Goal: Information Seeking & Learning: Learn about a topic

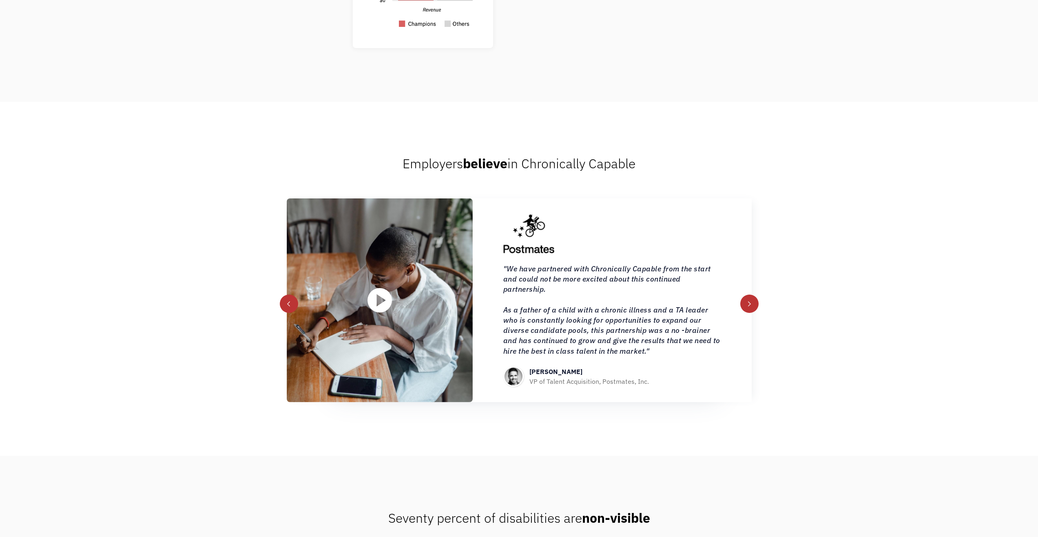
scroll to position [995, 0]
click at [752, 305] on div "next slide" at bounding box center [750, 304] width 6 height 6
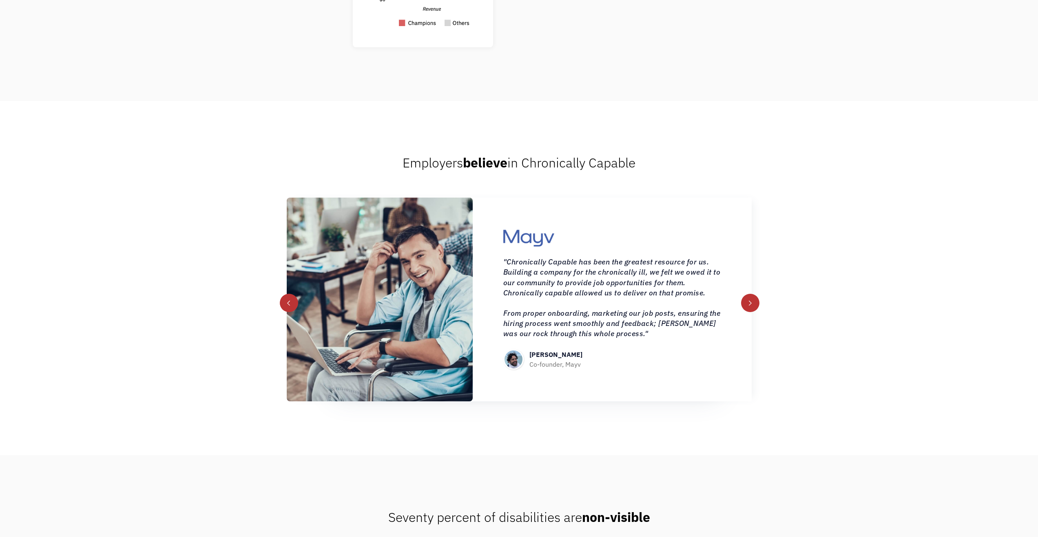
click at [752, 305] on div "next slide" at bounding box center [750, 304] width 6 height 6
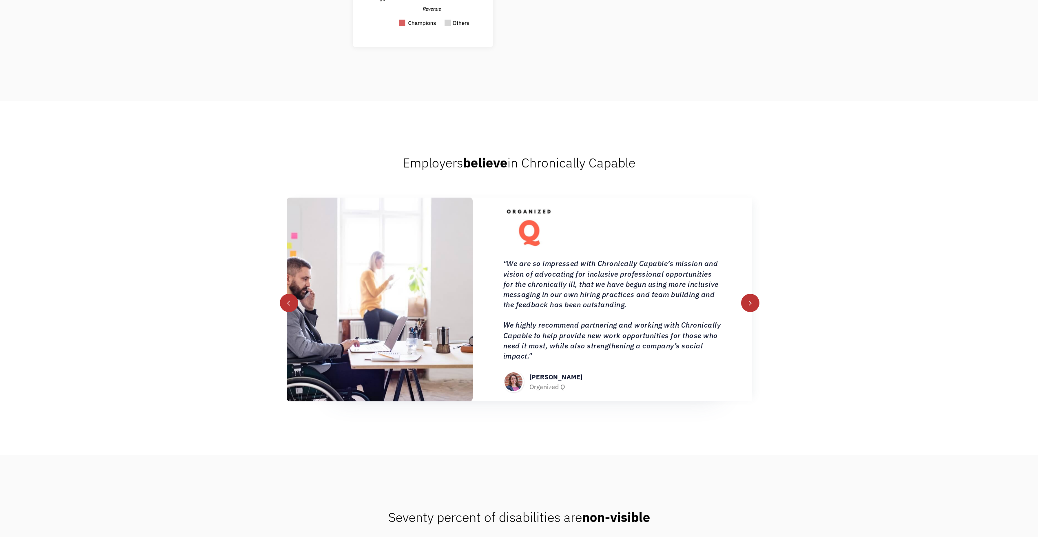
click at [752, 305] on div "next slide" at bounding box center [750, 304] width 6 height 6
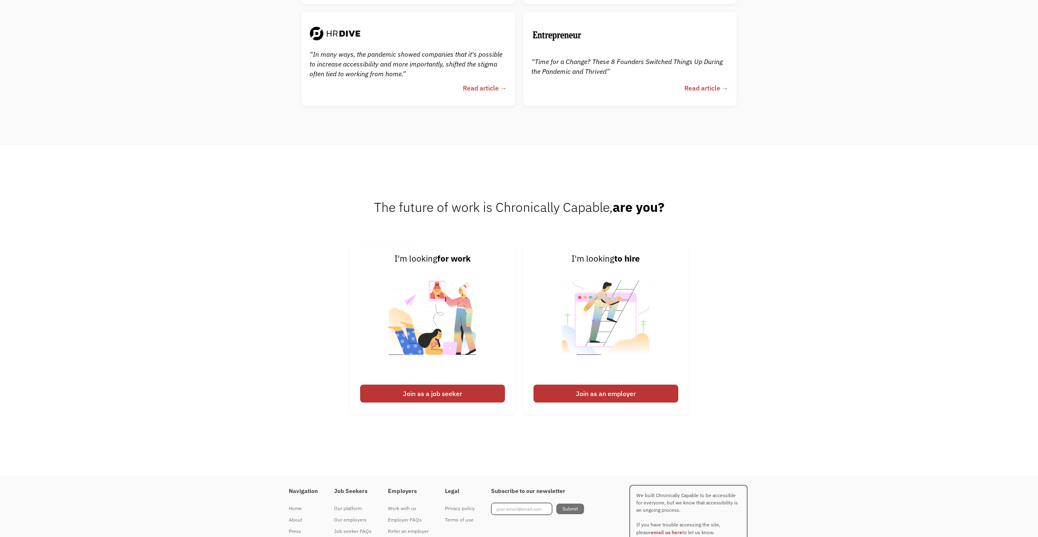
scroll to position [2272, 0]
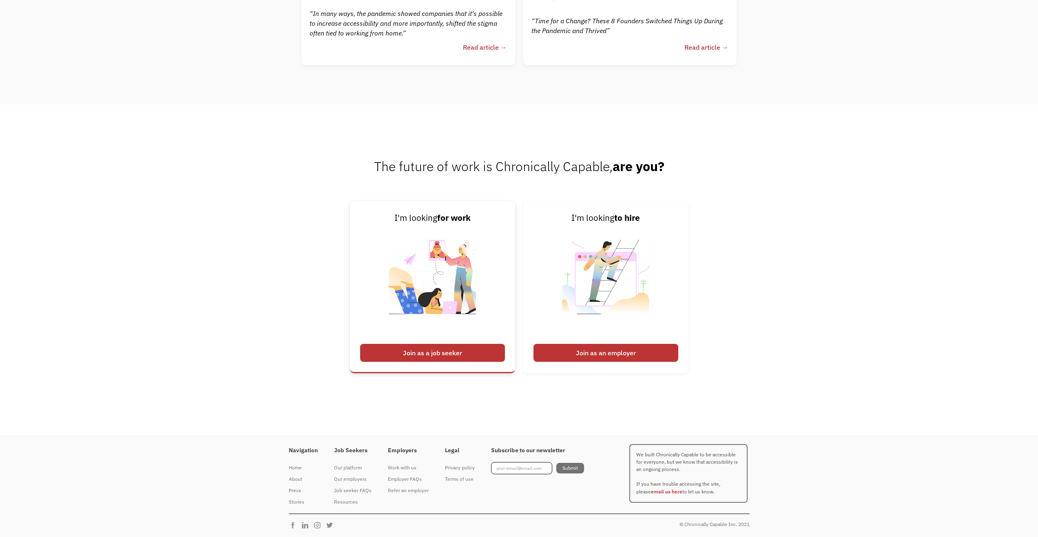
click at [462, 357] on div "Join as a job seeker" at bounding box center [432, 353] width 145 height 18
click at [464, 352] on div "Join as a job seeker" at bounding box center [432, 353] width 145 height 18
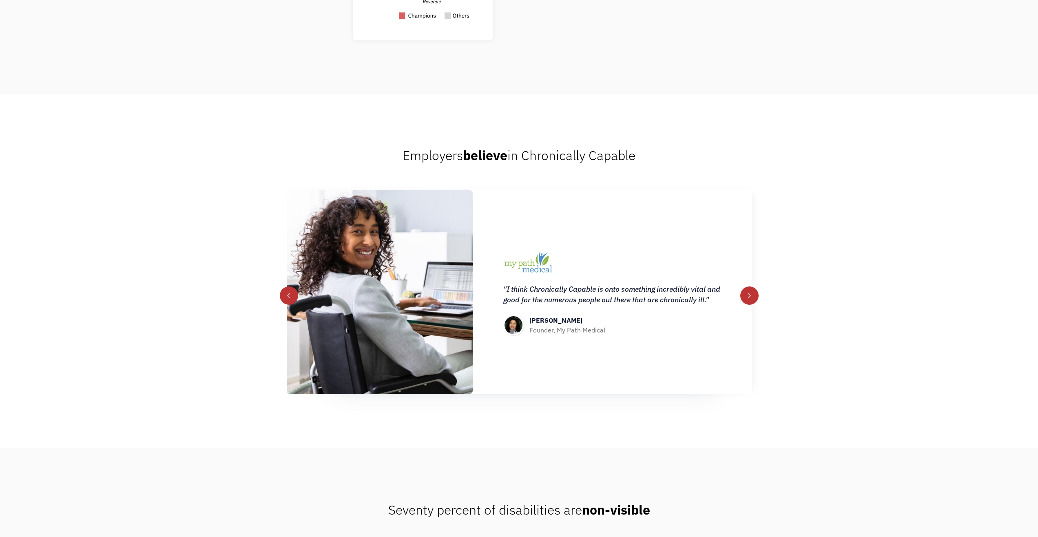
scroll to position [0, 0]
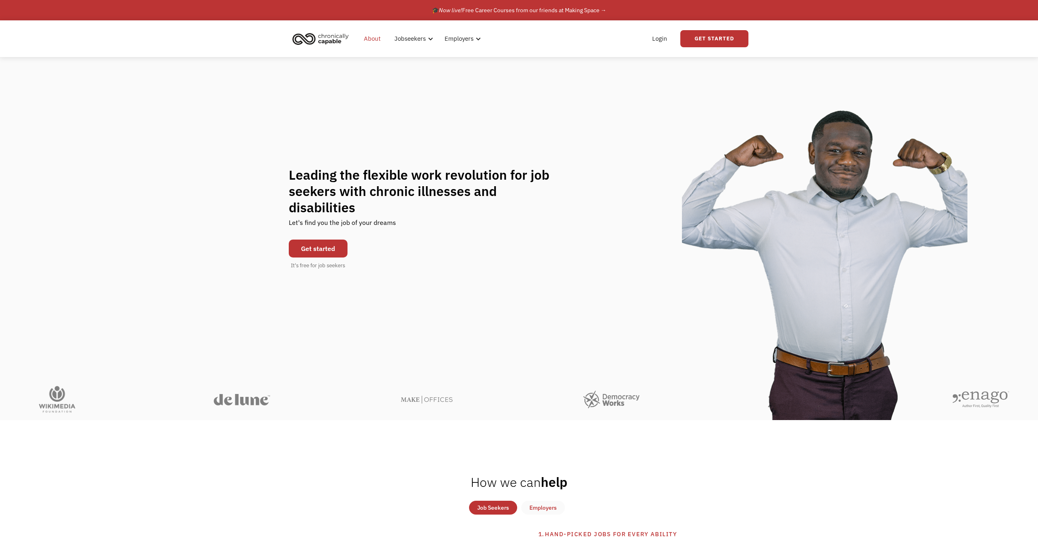
click at [369, 40] on link "About" at bounding box center [372, 39] width 27 height 26
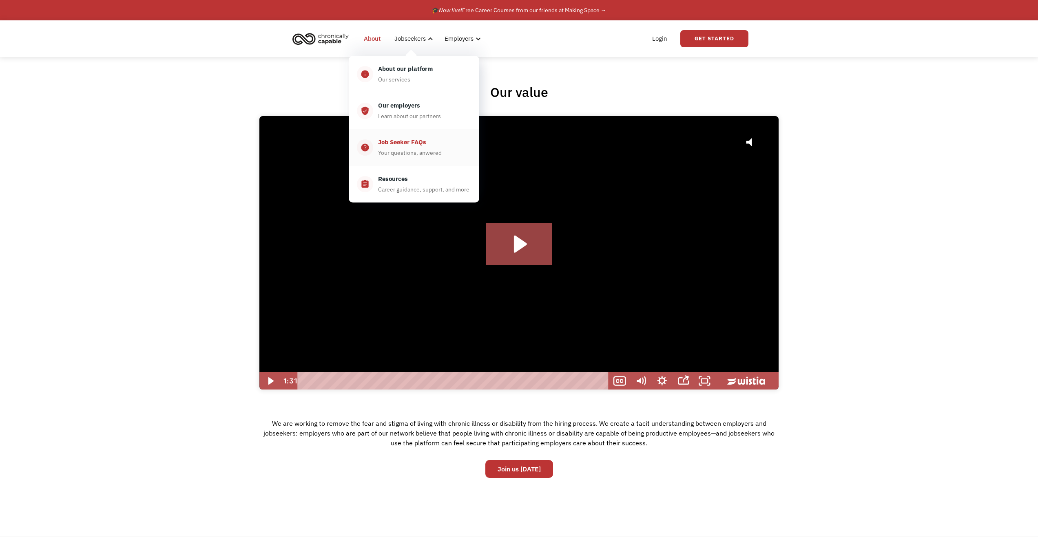
click at [410, 148] on div "Your questions, anwered" at bounding box center [410, 153] width 64 height 10
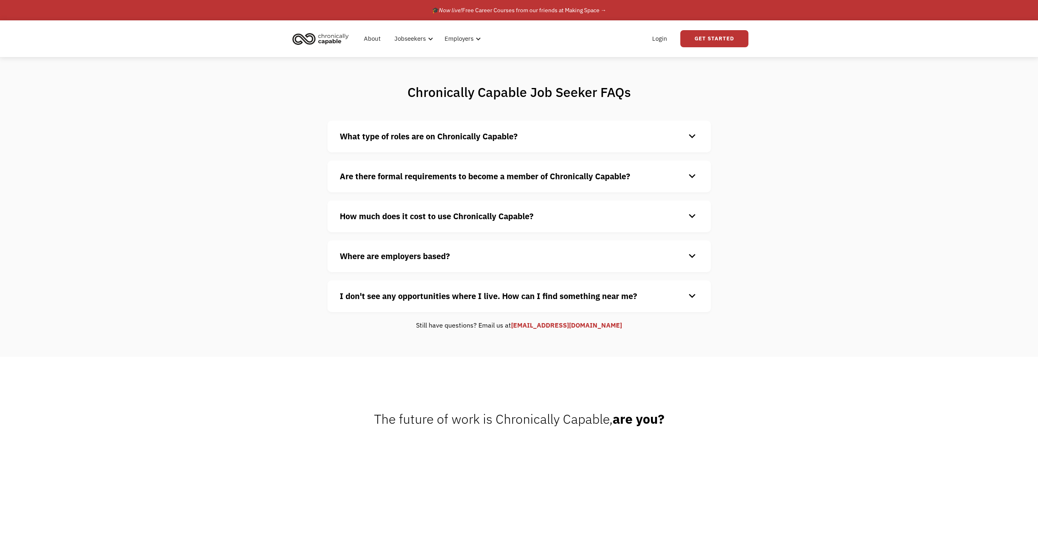
click at [435, 137] on strong "What type of roles are on Chronically Capable?" at bounding box center [429, 136] width 178 height 11
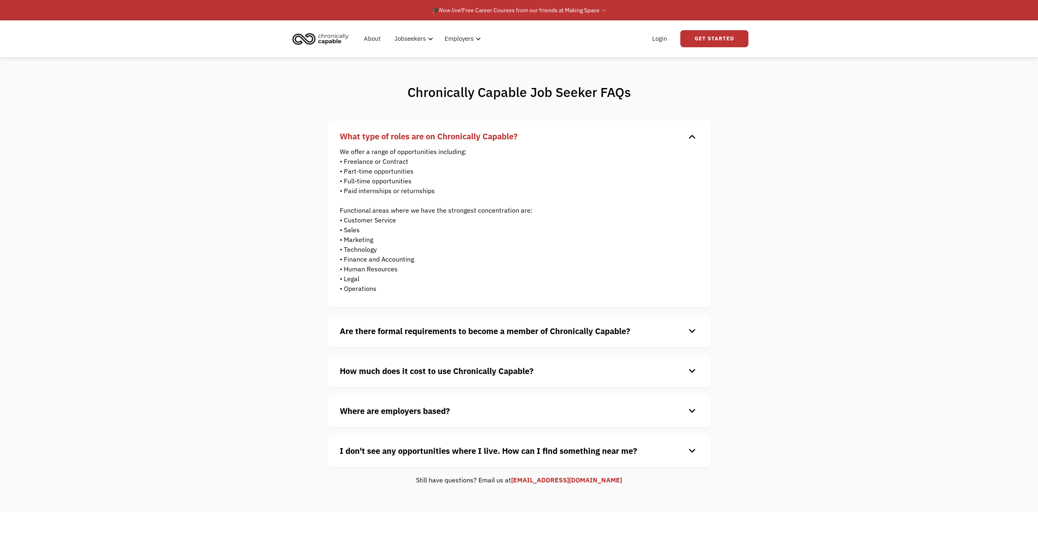
click at [419, 334] on strong "Are there formal requirements to become a member of Chronically Capable?" at bounding box center [485, 331] width 290 height 11
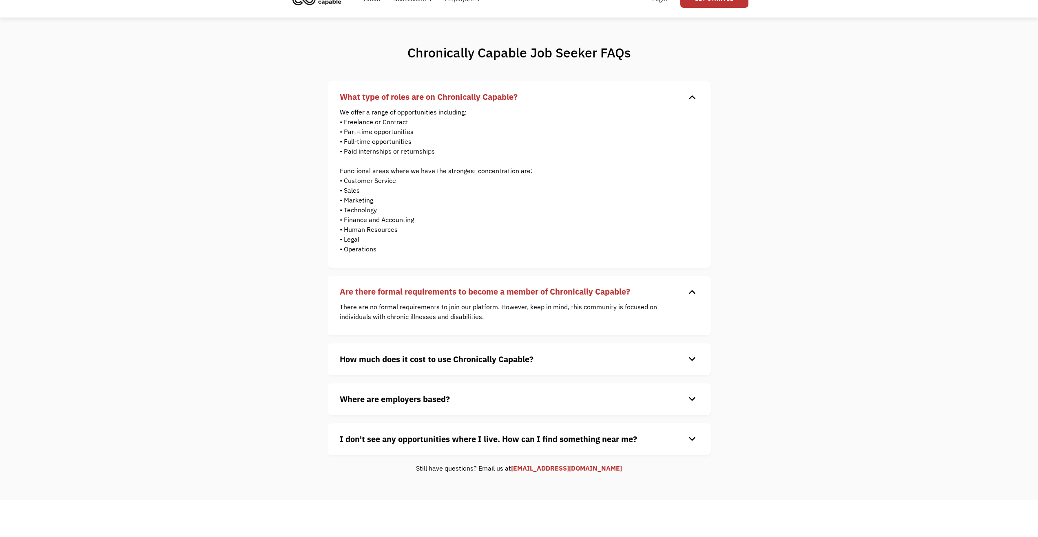
scroll to position [52, 0]
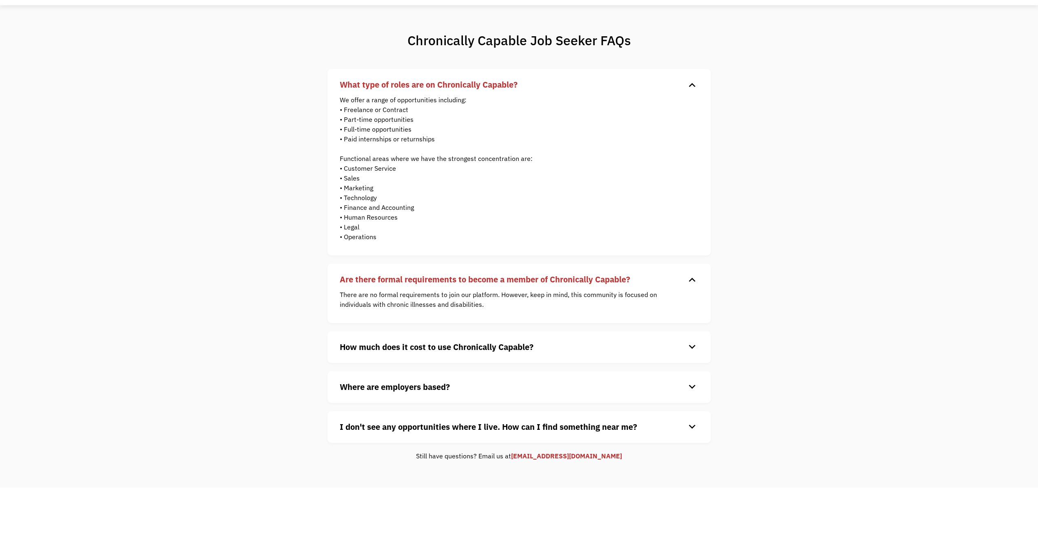
click at [438, 345] on strong "How much does it cost to use Chronically Capable?" at bounding box center [437, 347] width 194 height 11
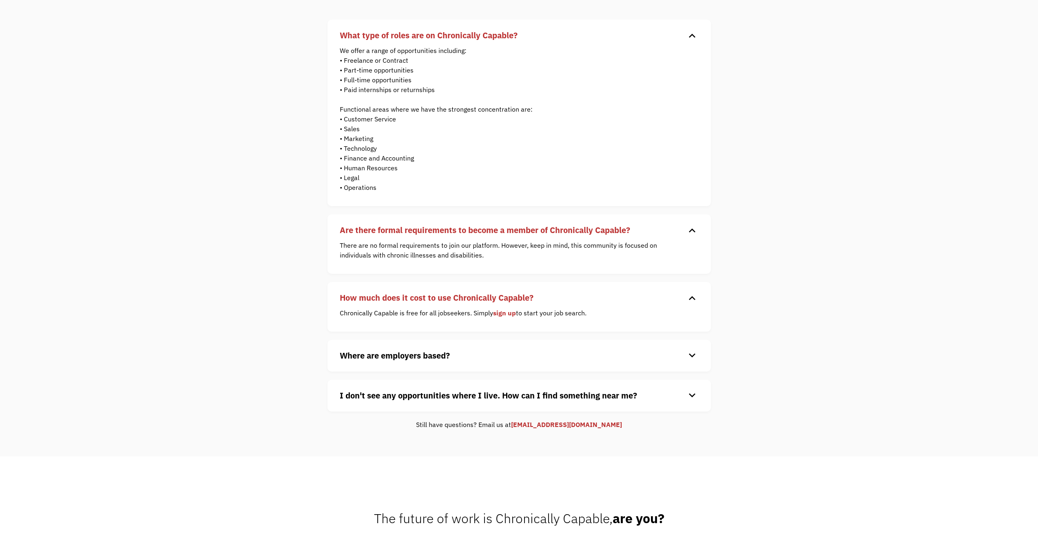
scroll to position [111, 0]
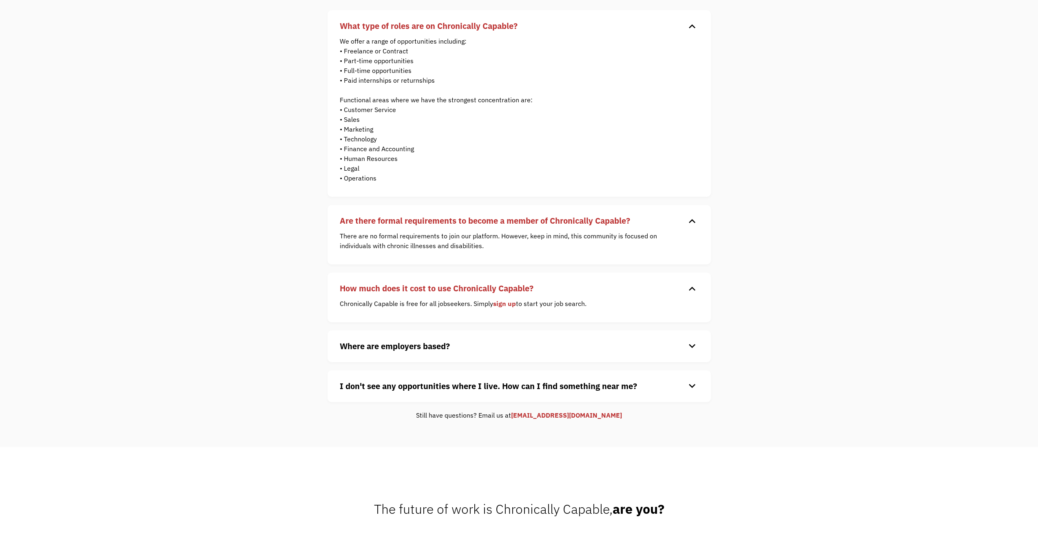
click at [367, 343] on strong "Where are employers based?" at bounding box center [395, 346] width 110 height 11
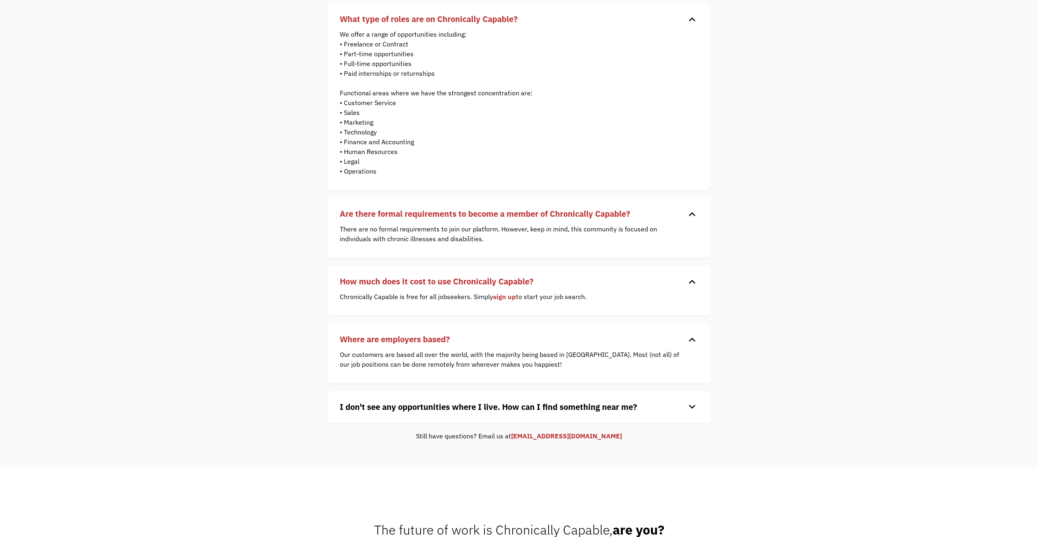
scroll to position [125, 0]
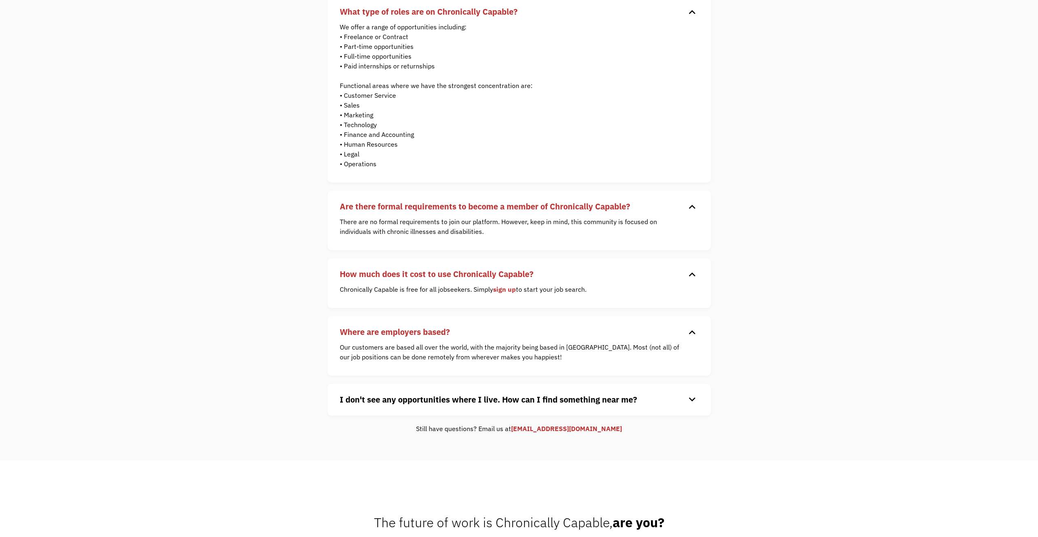
click at [452, 402] on strong "I don't see any opportunities where I live. How can I find something near me?" at bounding box center [488, 399] width 297 height 11
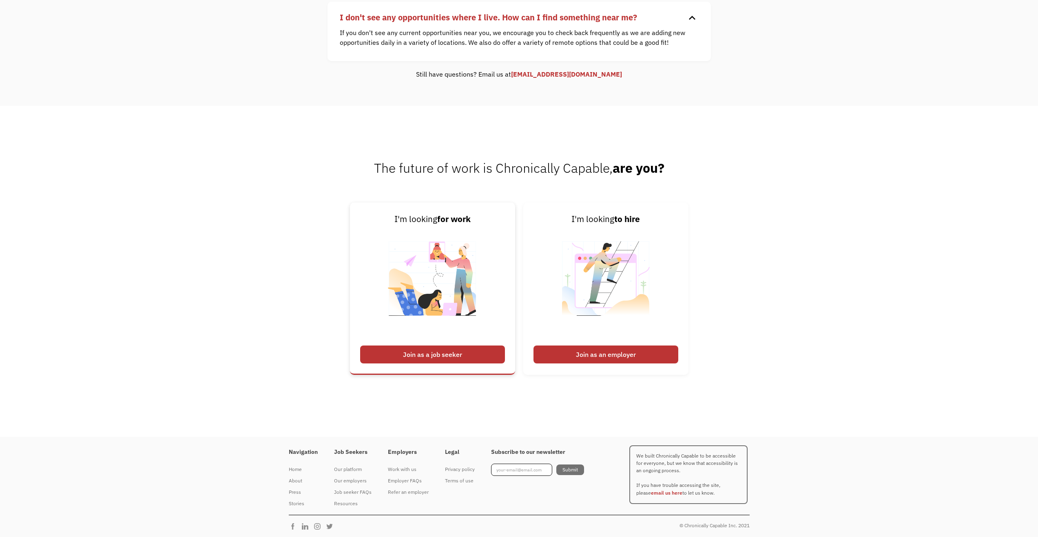
scroll to position [507, 0]
click at [451, 357] on div "Join as a job seeker" at bounding box center [432, 355] width 145 height 18
click at [443, 228] on img at bounding box center [433, 284] width 102 height 115
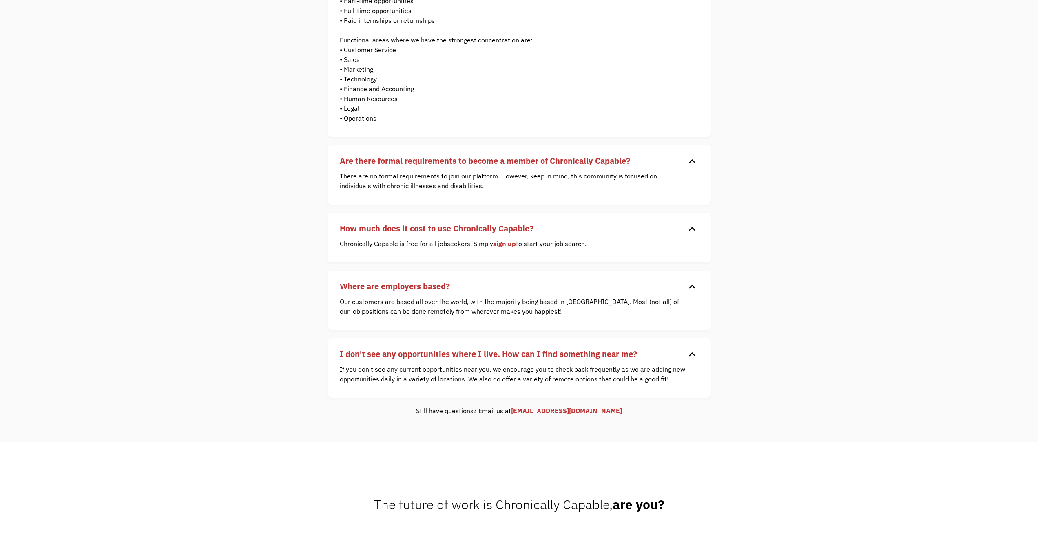
scroll to position [0, 0]
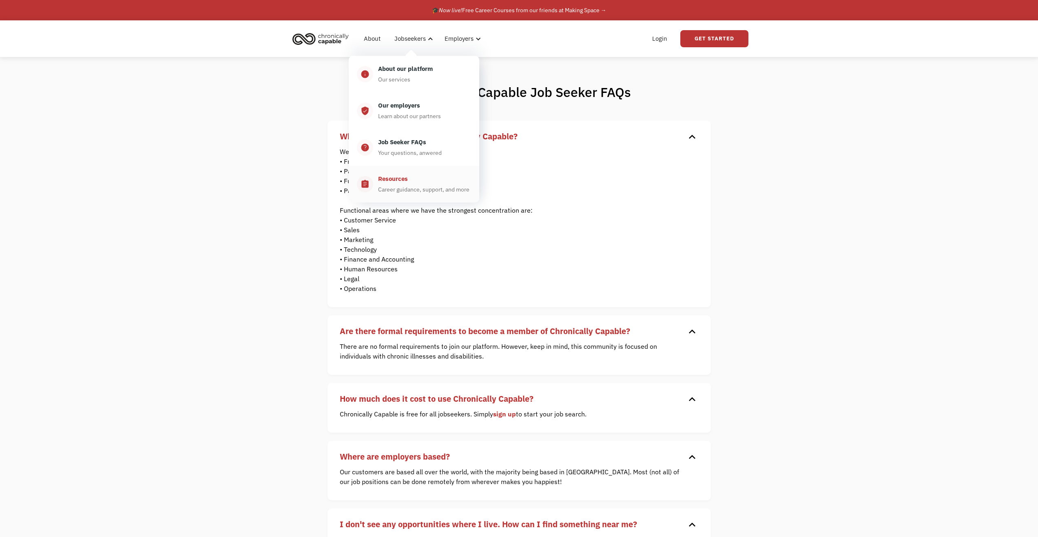
click at [420, 179] on div "Resources Career guidance, support, and more" at bounding box center [422, 184] width 98 height 20
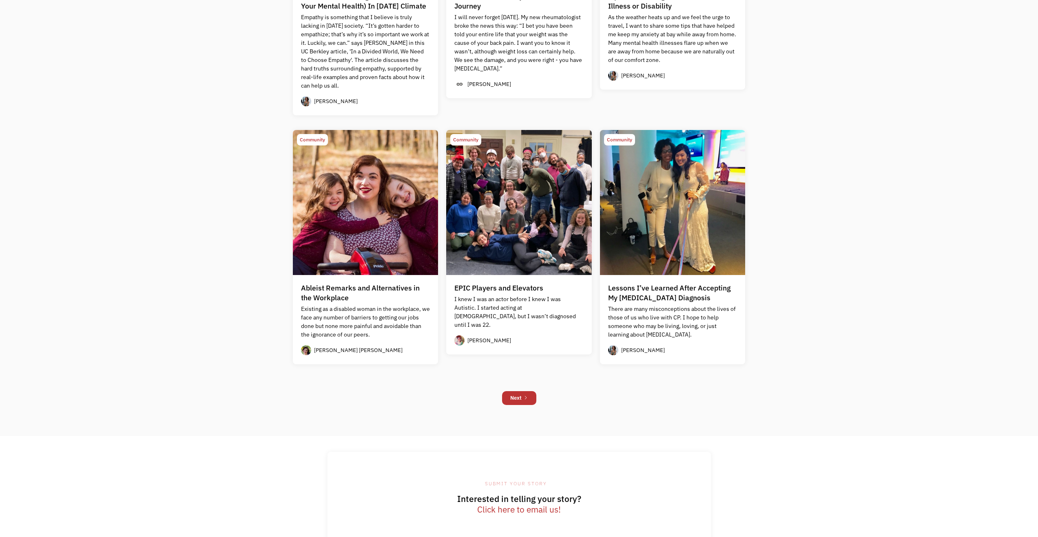
scroll to position [936, 0]
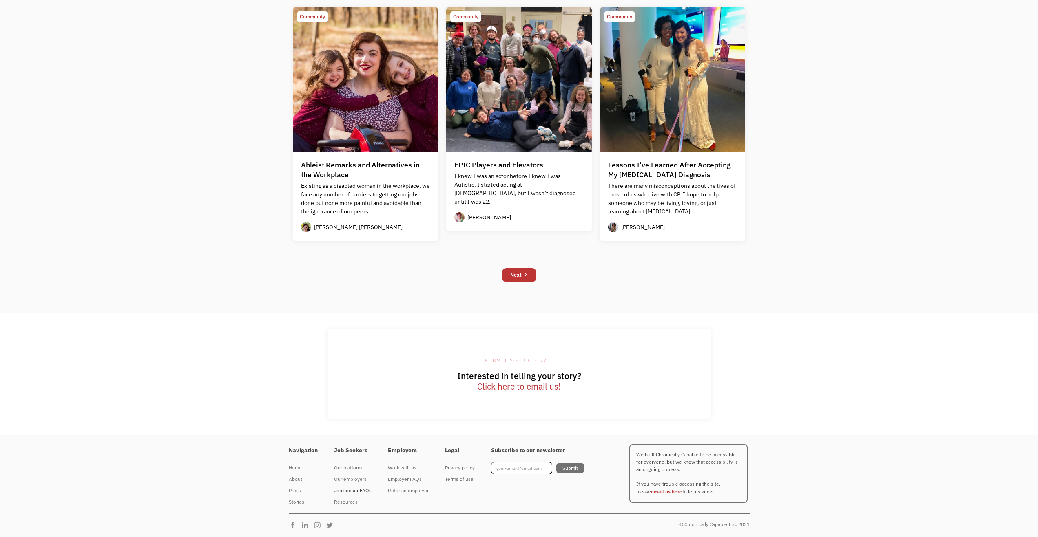
click at [349, 495] on div "Job seeker FAQs" at bounding box center [353, 491] width 38 height 10
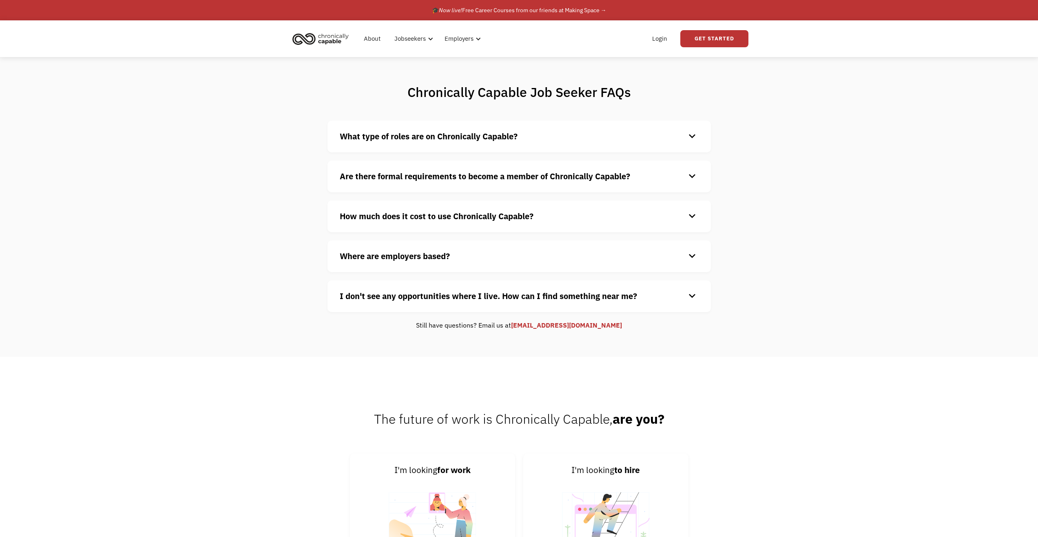
click at [323, 41] on img "home" at bounding box center [320, 39] width 61 height 18
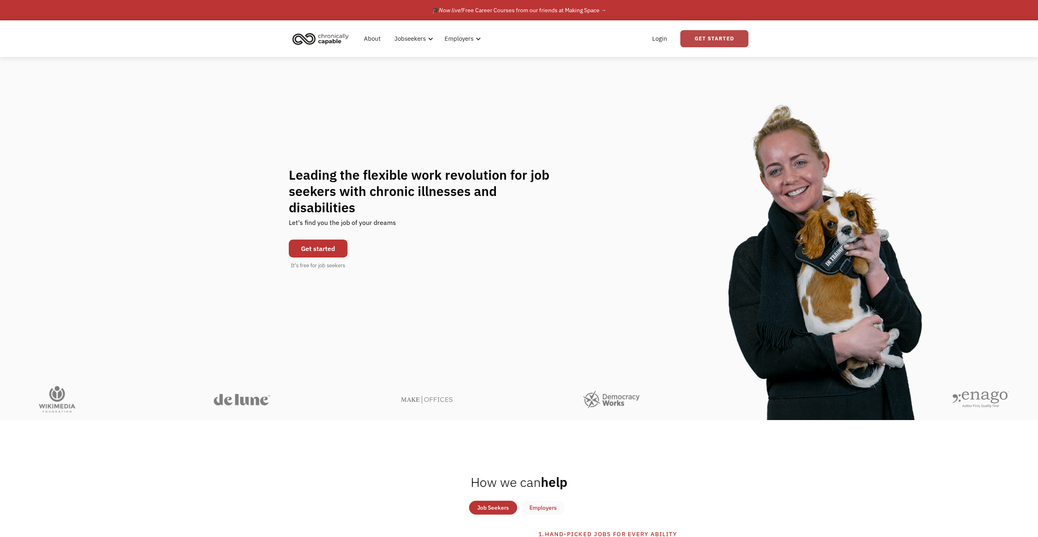
click at [718, 42] on link "Get Started" at bounding box center [714, 38] width 68 height 17
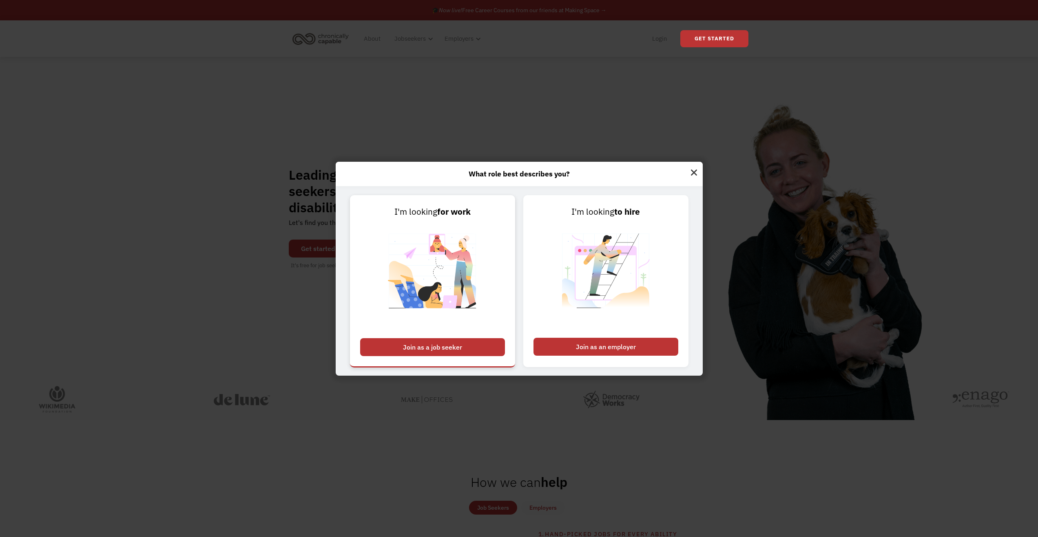
click at [454, 346] on div "Join as a job seeker" at bounding box center [432, 347] width 145 height 18
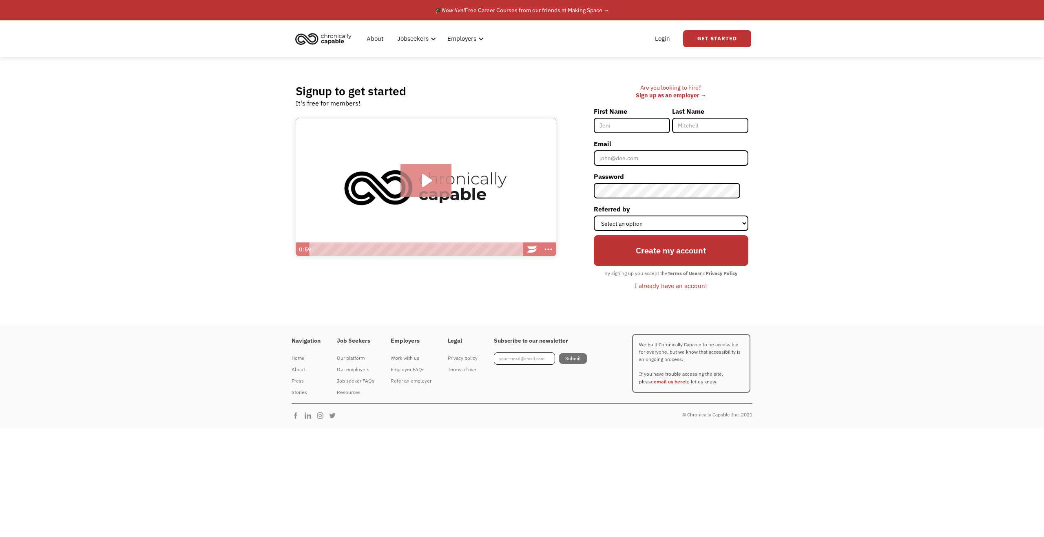
click at [426, 182] on icon "Play Video: Introducing Chronically Capable" at bounding box center [427, 180] width 10 height 13
